Goal: Check status: Check status

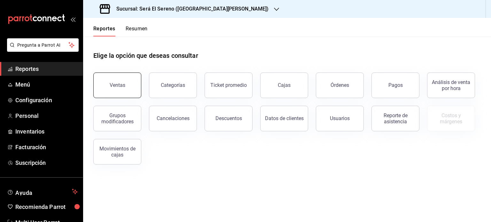
click at [123, 85] on div "Ventas" at bounding box center [118, 85] width 16 height 6
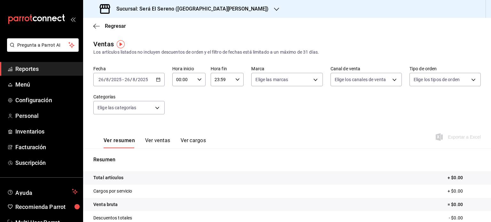
click at [156, 81] on icon "button" at bounding box center [158, 79] width 4 height 4
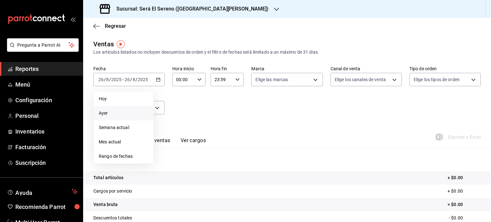
click at [134, 112] on span "Ayer" at bounding box center [124, 113] width 50 height 7
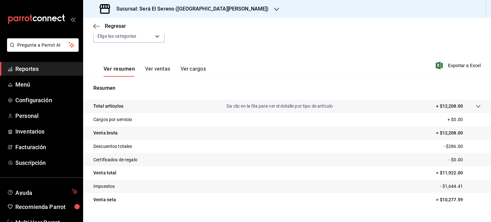
scroll to position [84, 0]
